Goal: Navigation & Orientation: Find specific page/section

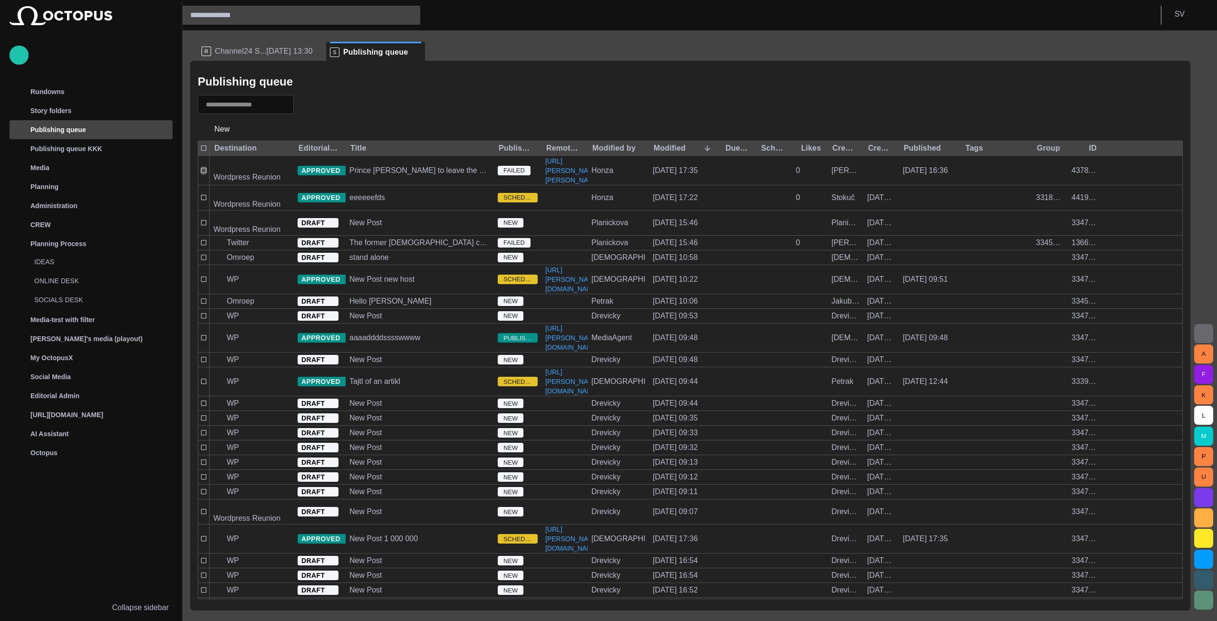
click at [500, 79] on div "Publishing queue" at bounding box center [690, 81] width 985 height 19
click at [151, 238] on div "Planning Process" at bounding box center [84, 243] width 138 height 15
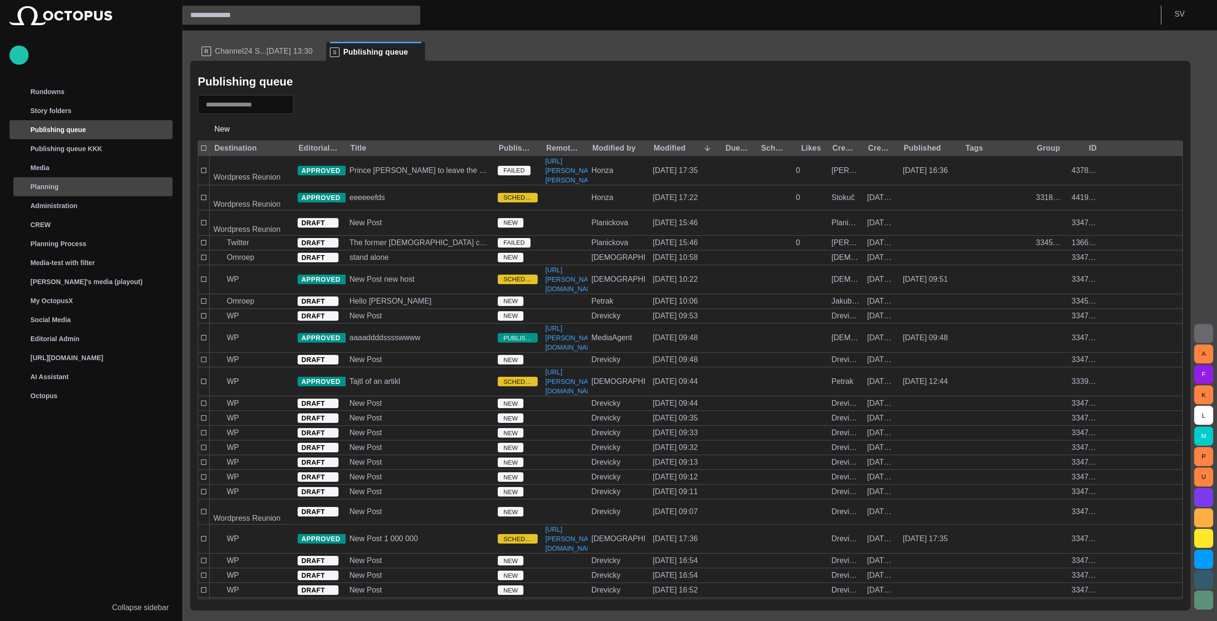
click at [131, 184] on div "Planning" at bounding box center [84, 186] width 138 height 15
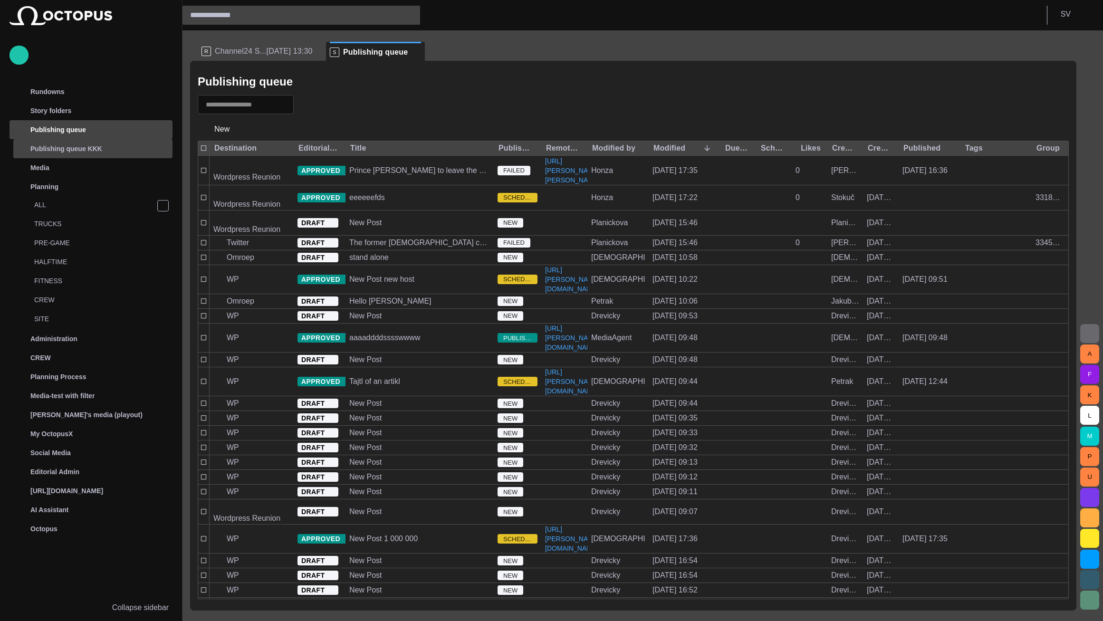
click at [126, 146] on div "Publishing queue KKK" at bounding box center [84, 148] width 138 height 15
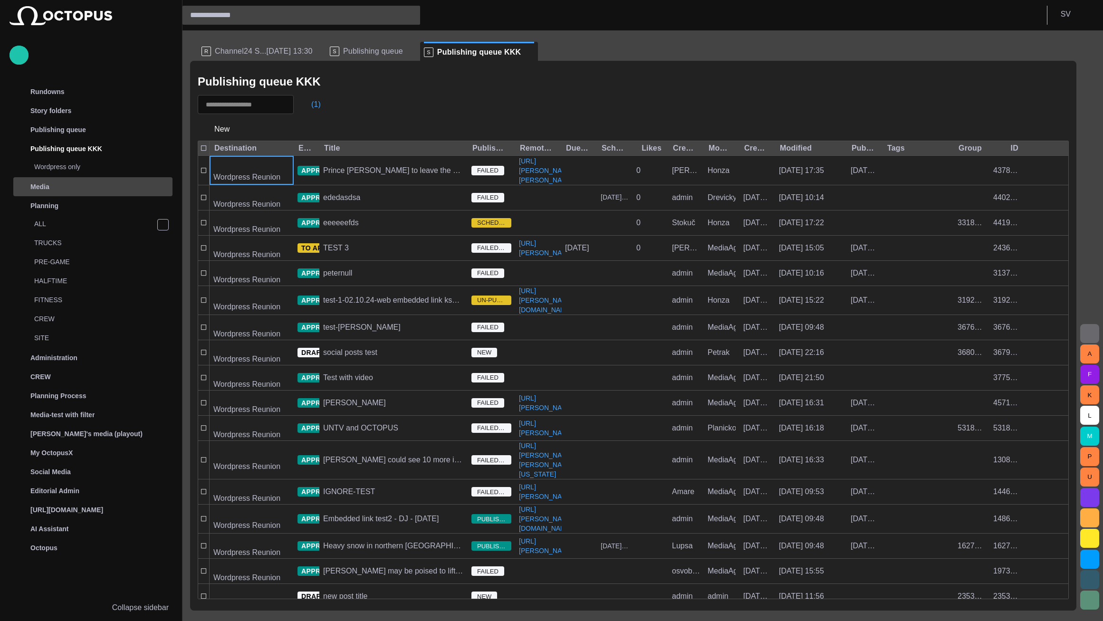
click at [525, 52] on span at bounding box center [530, 53] width 10 height 10
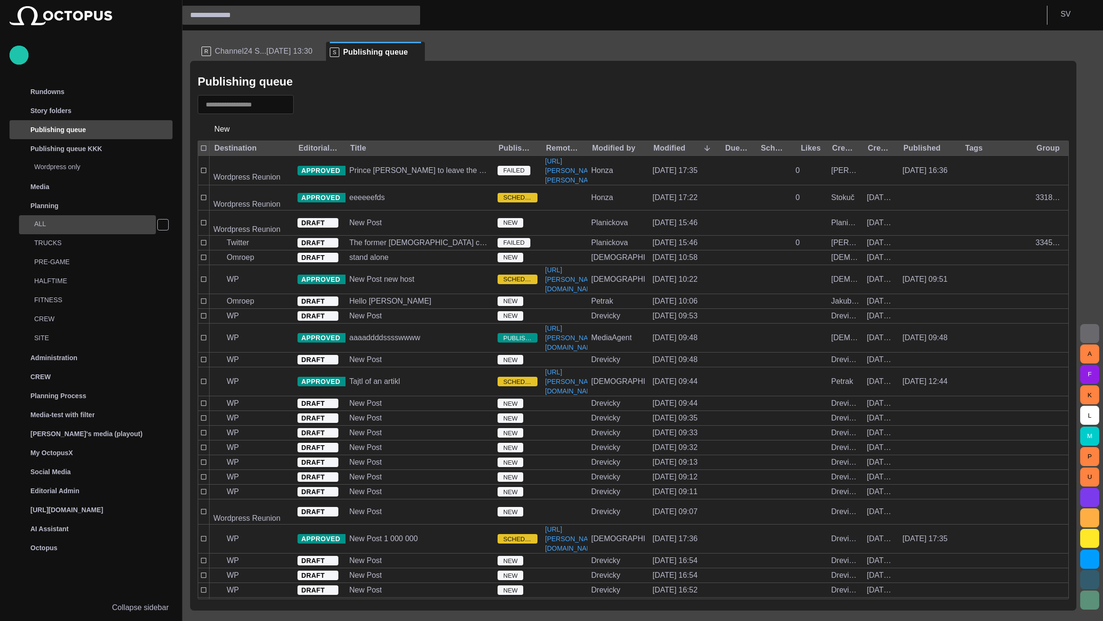
click at [149, 224] on p "ALL" at bounding box center [95, 224] width 122 height 10
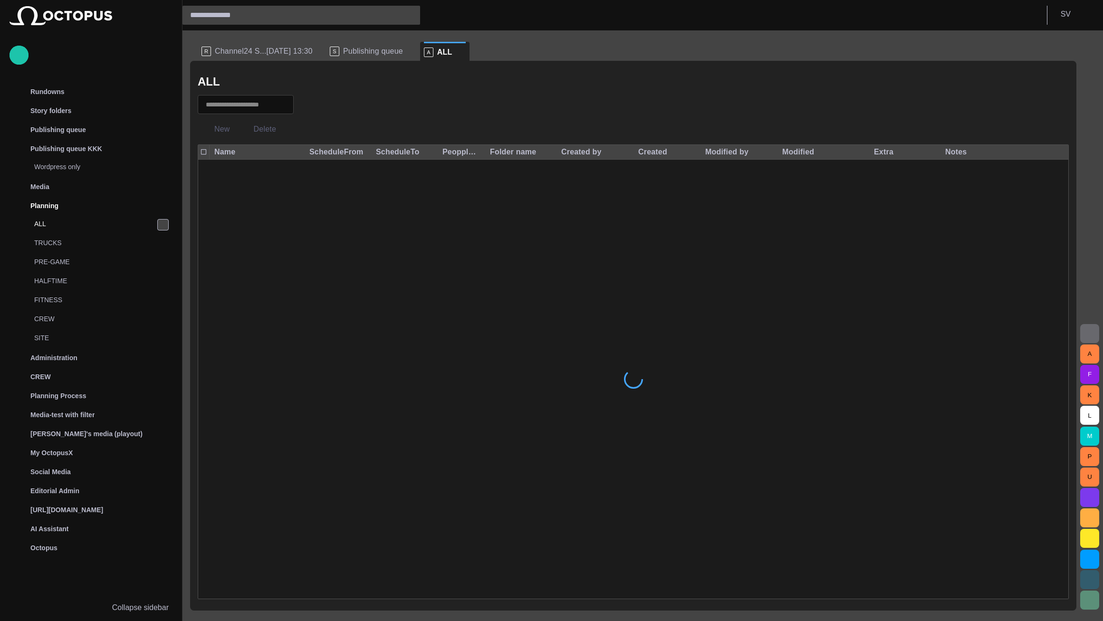
click at [165, 225] on span "main menu" at bounding box center [163, 225] width 8 height 8
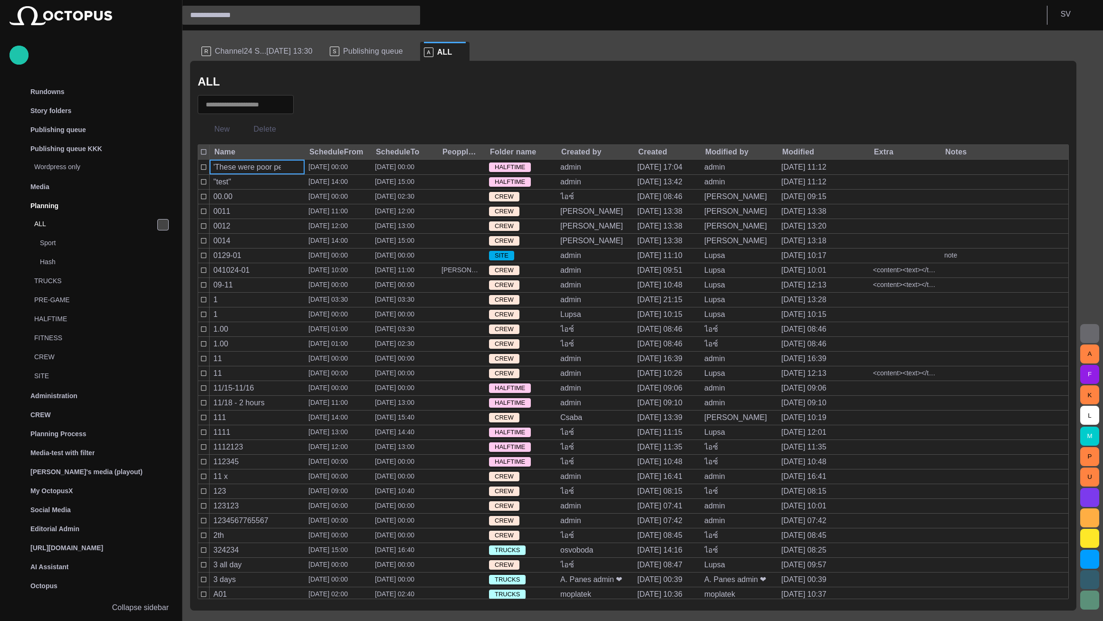
click at [164, 225] on span "main menu" at bounding box center [163, 225] width 8 height 8
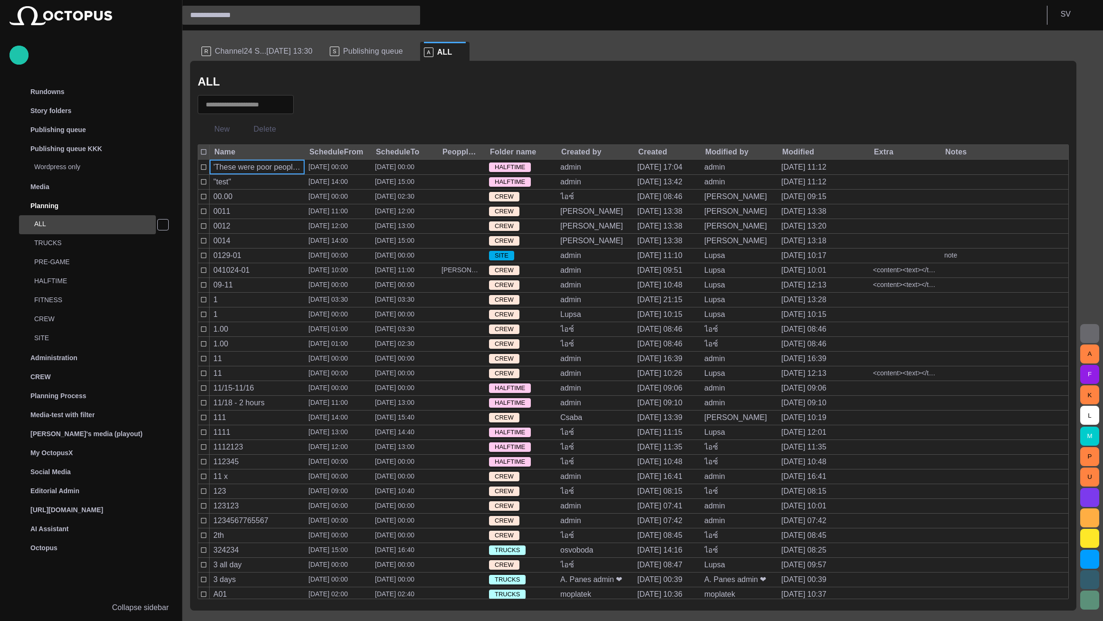
drag, startPoint x: 161, startPoint y: 226, endPoint x: 153, endPoint y: 227, distance: 7.6
click at [161, 226] on span "main menu" at bounding box center [163, 225] width 8 height 8
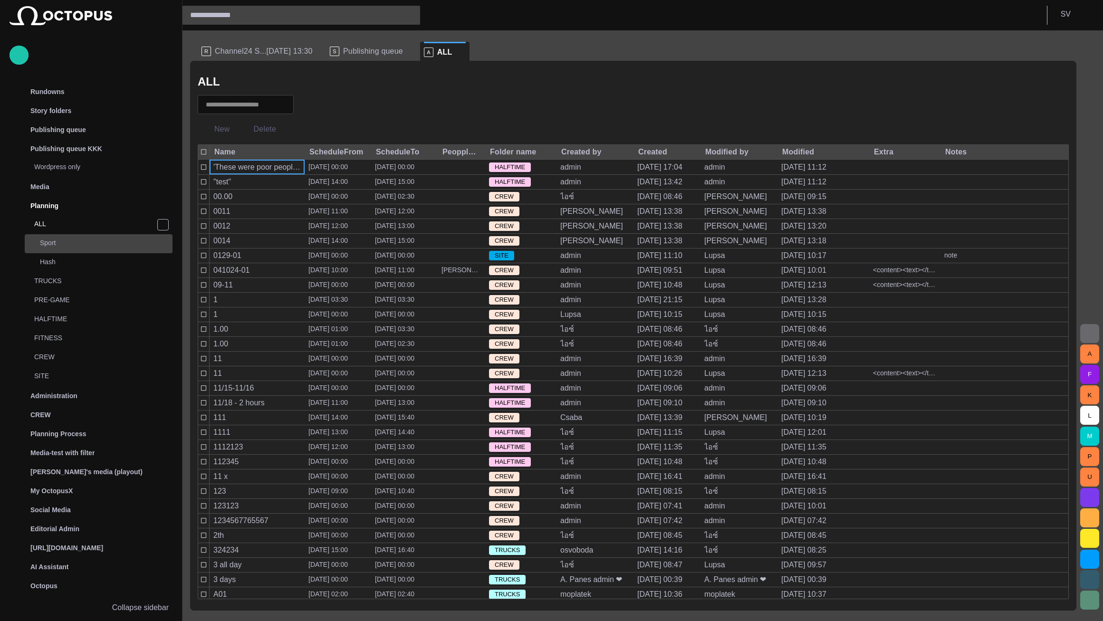
click at [68, 248] on p "Sport" at bounding box center [106, 243] width 133 height 10
click at [72, 268] on div "Hash" at bounding box center [100, 261] width 146 height 13
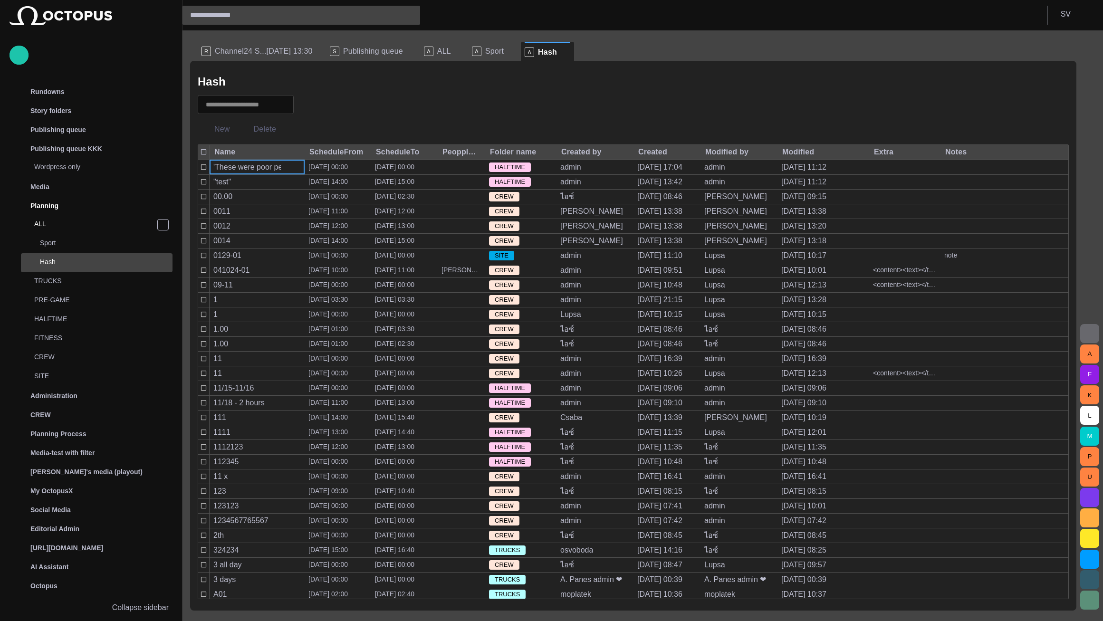
click at [476, 99] on div at bounding box center [633, 104] width 871 height 19
